Goal: Transaction & Acquisition: Purchase product/service

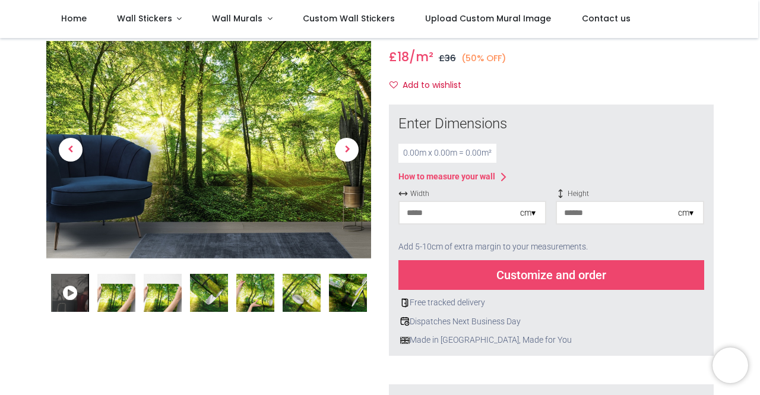
scroll to position [59, 0]
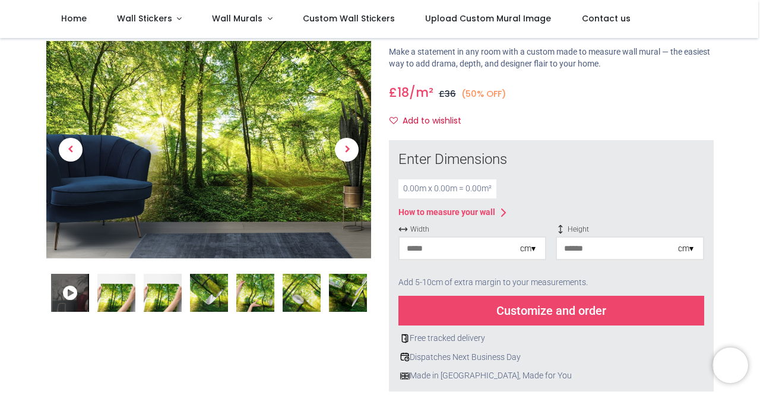
click at [504, 253] on input "number" at bounding box center [460, 248] width 121 height 21
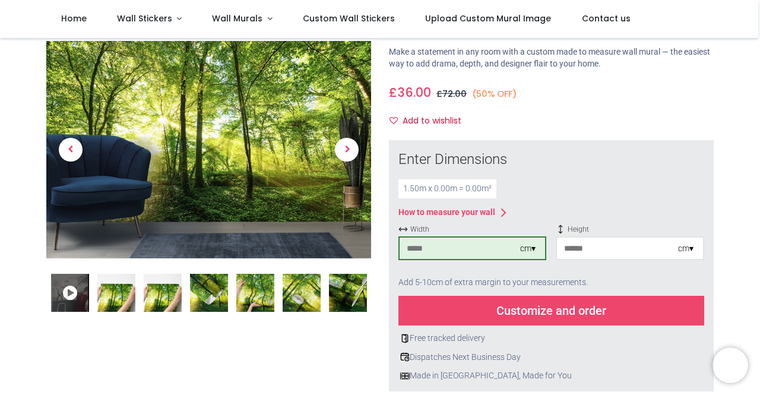
type input "***"
click at [606, 254] on input "number" at bounding box center [617, 248] width 121 height 21
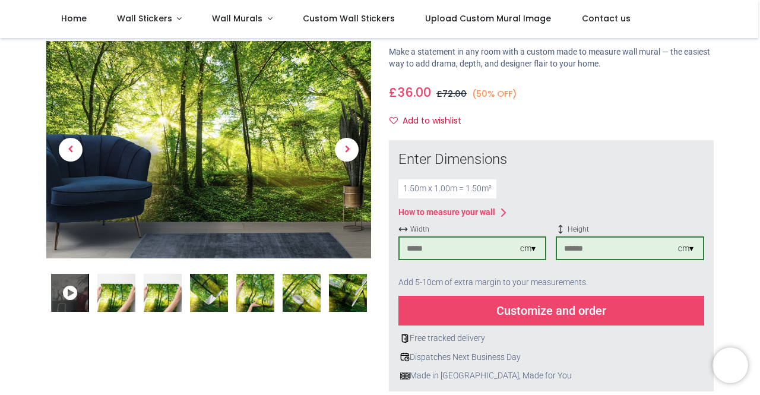
type input "***"
click at [546, 212] on div "How to measure your wall" at bounding box center [552, 213] width 306 height 14
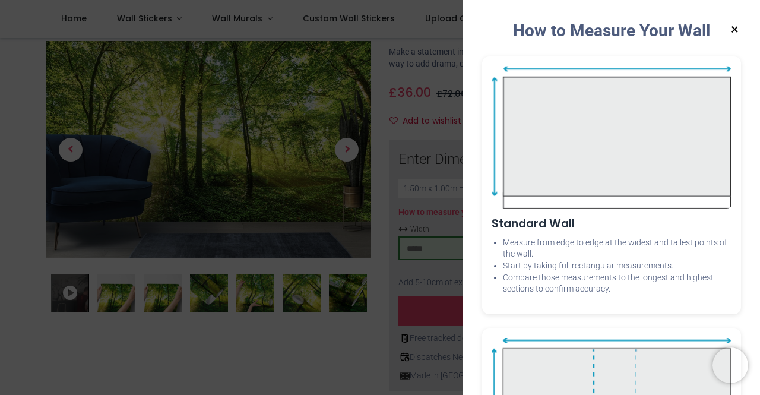
click at [731, 29] on button "×" at bounding box center [735, 29] width 15 height 21
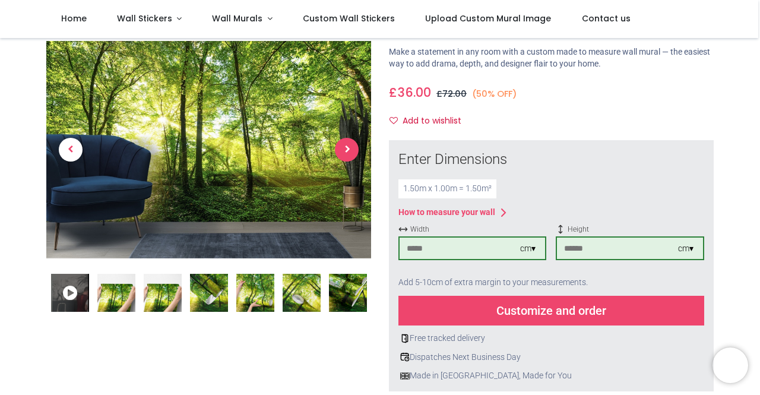
click at [350, 149] on span "Next" at bounding box center [347, 150] width 24 height 24
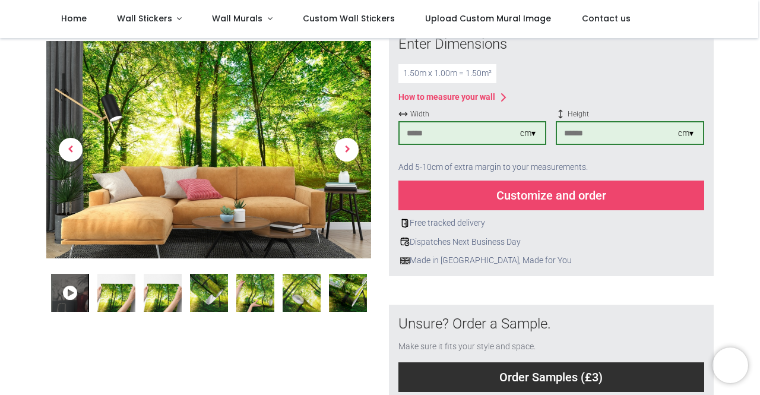
scroll to position [178, 0]
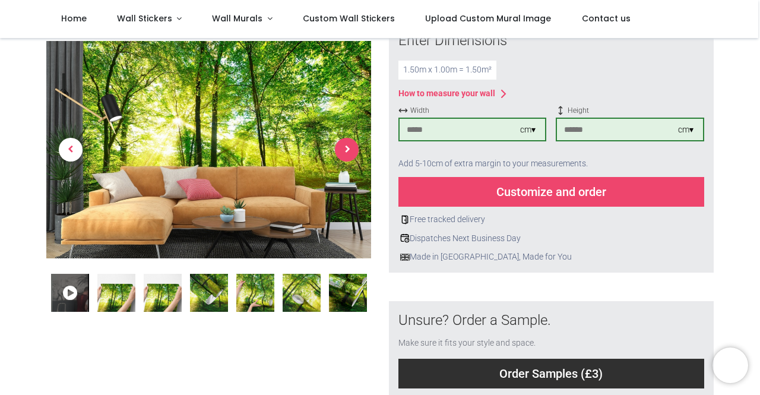
click at [353, 150] on span "Next" at bounding box center [347, 150] width 24 height 24
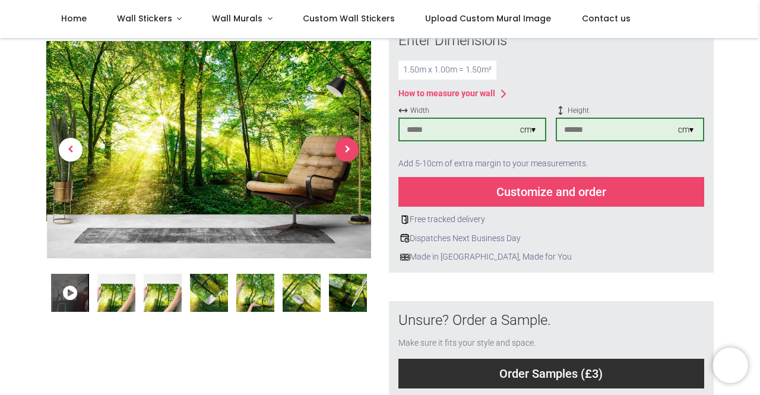
click at [353, 150] on span "Next" at bounding box center [347, 150] width 24 height 24
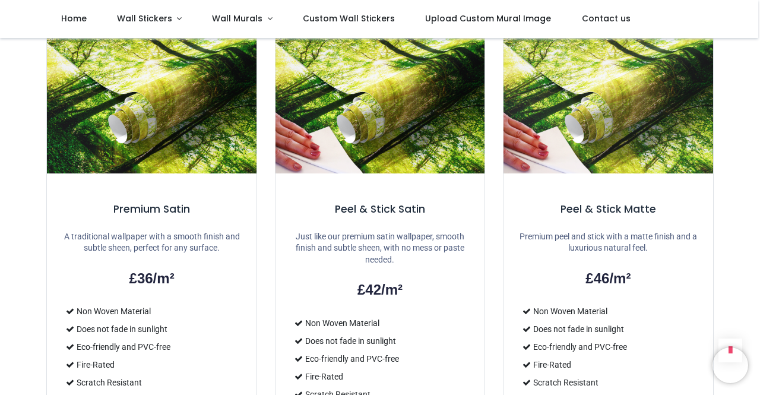
scroll to position [891, 0]
